Goal: Task Accomplishment & Management: Use online tool/utility

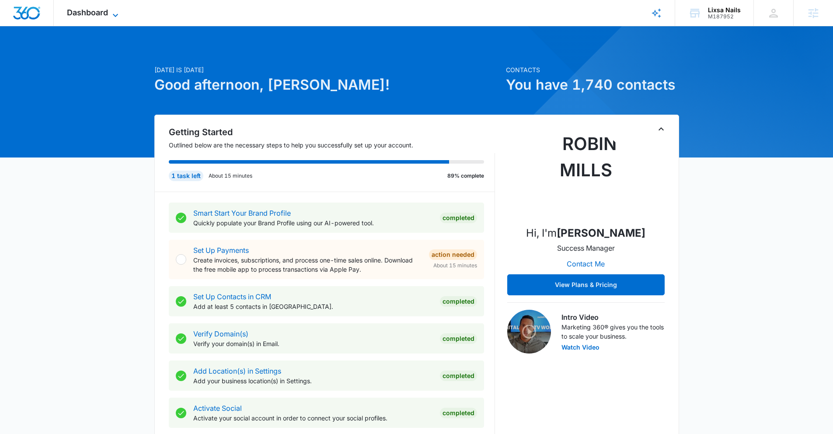
click at [93, 10] on span "Dashboard" at bounding box center [87, 12] width 41 height 9
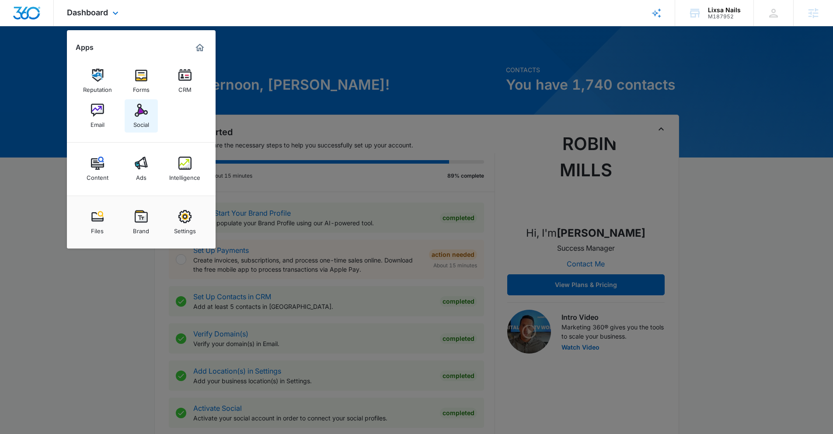
click at [135, 110] on img at bounding box center [141, 110] width 13 height 13
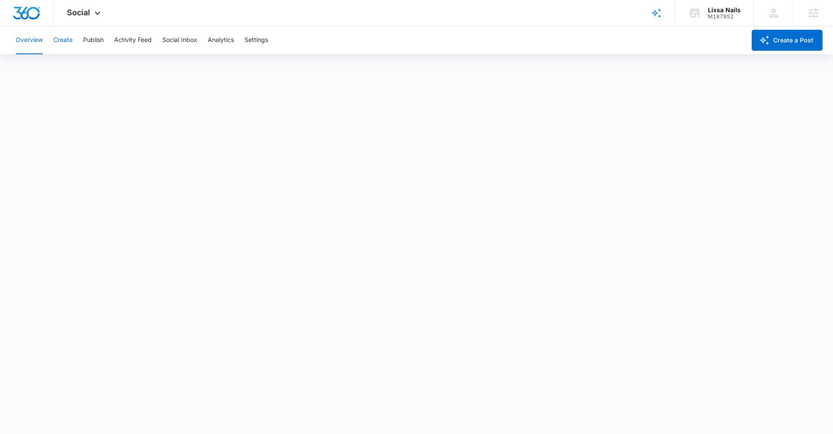
click at [63, 44] on button "Create" at bounding box center [62, 40] width 19 height 28
click at [103, 39] on button "Publish" at bounding box center [93, 40] width 21 height 28
